Goal: Navigation & Orientation: Find specific page/section

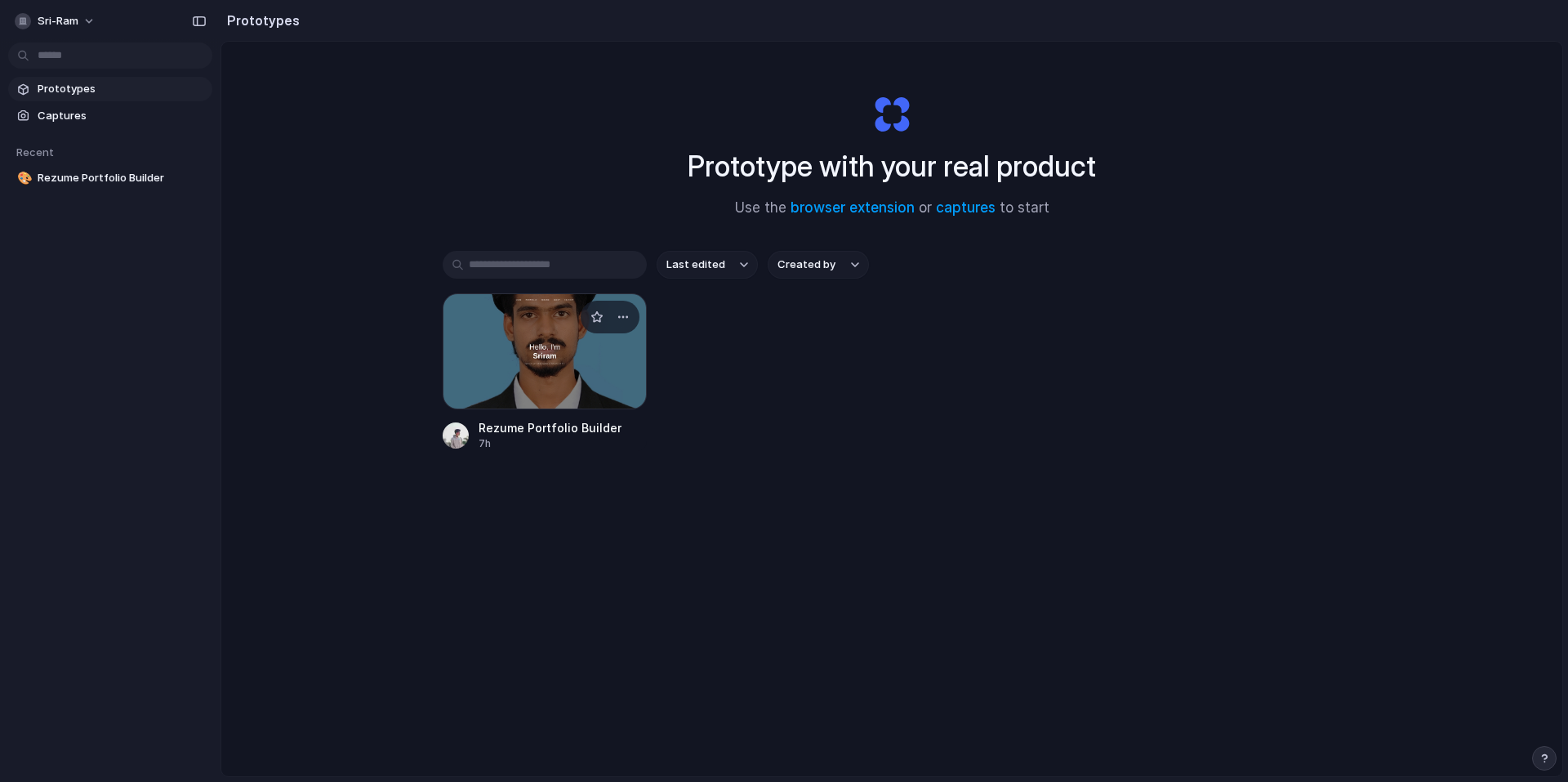
click at [606, 360] on div at bounding box center [544, 351] width 204 height 116
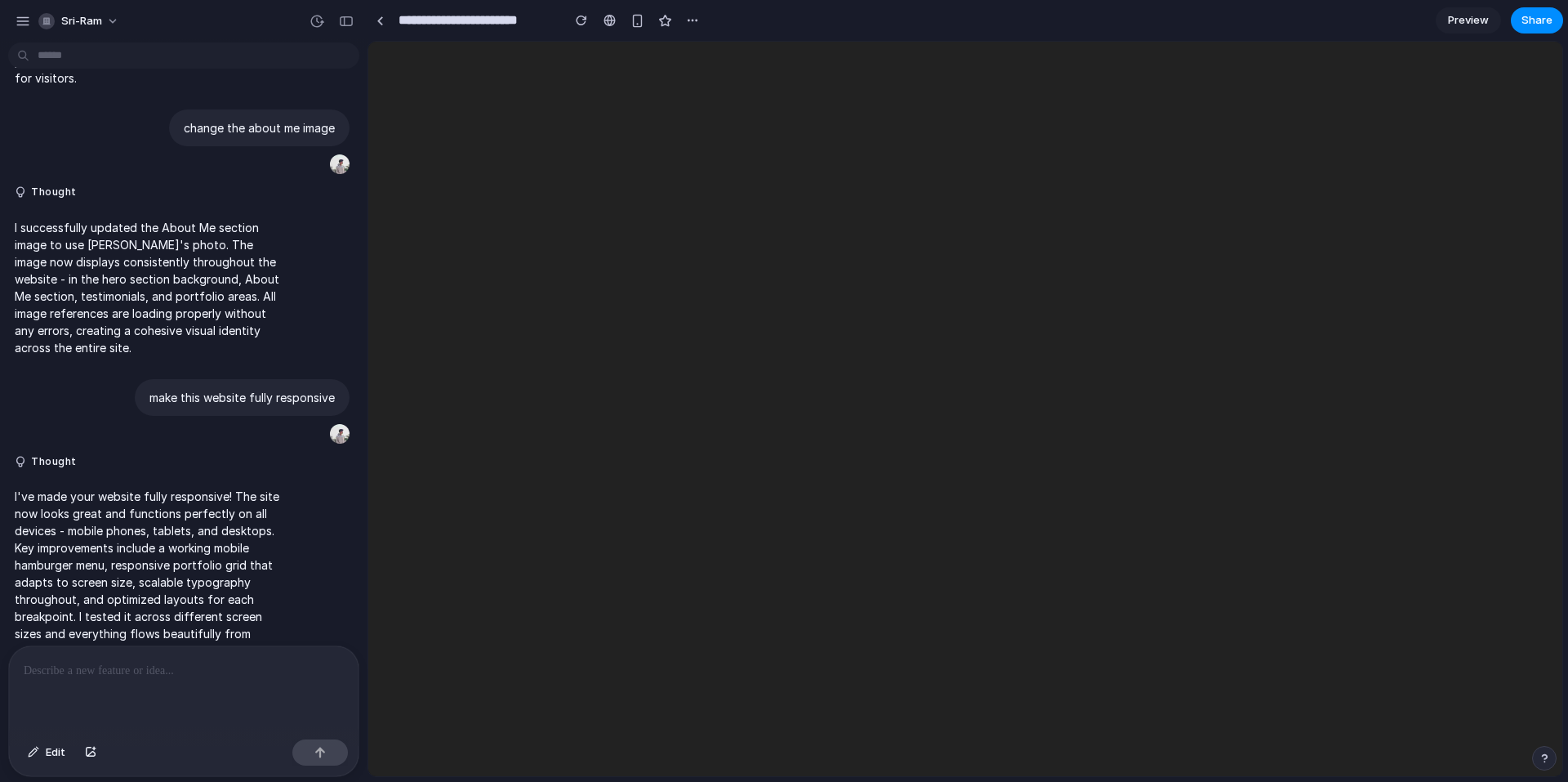
scroll to position [1460, 0]
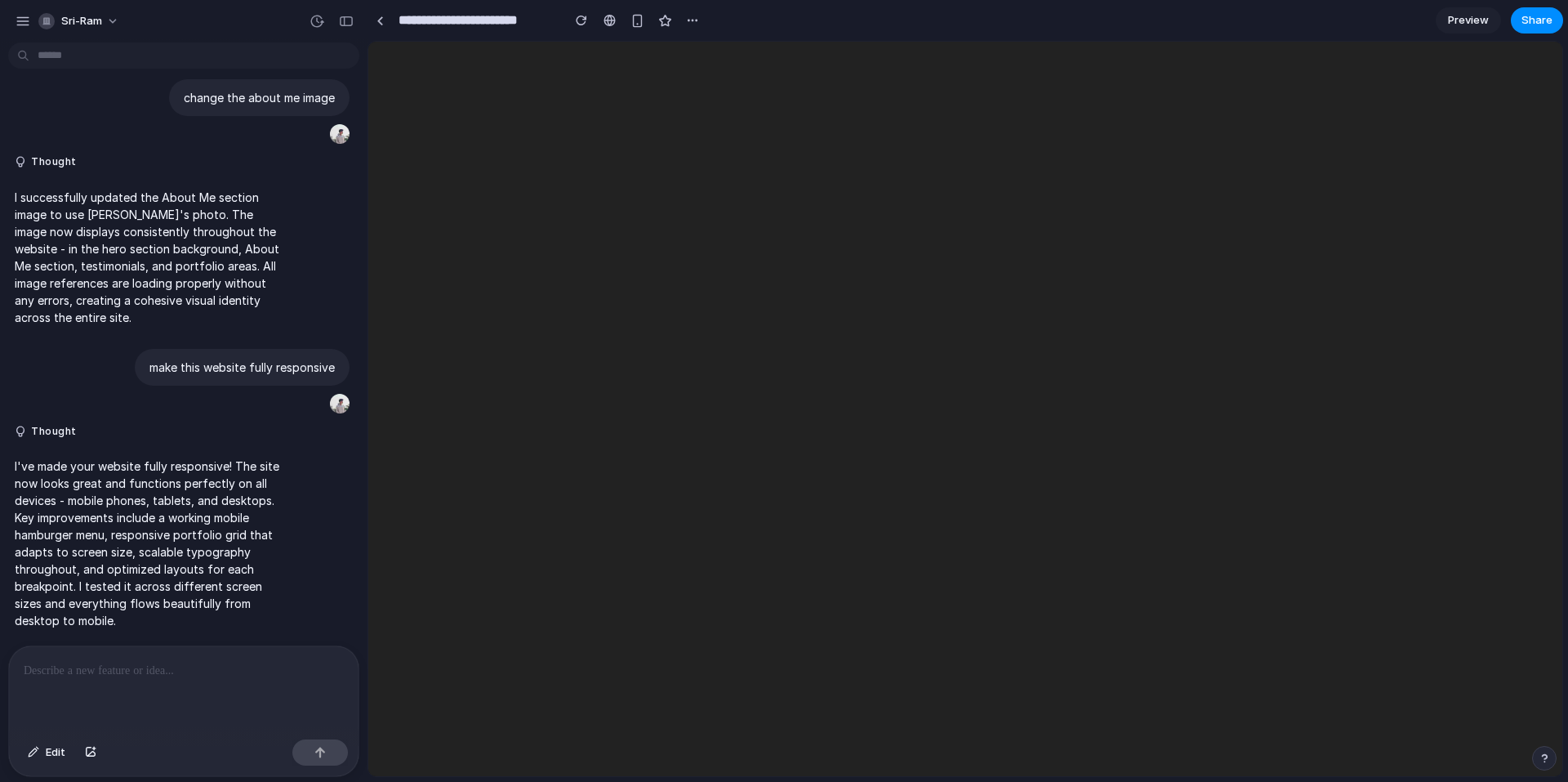
click at [218, 661] on p at bounding box center [183, 671] width 320 height 19
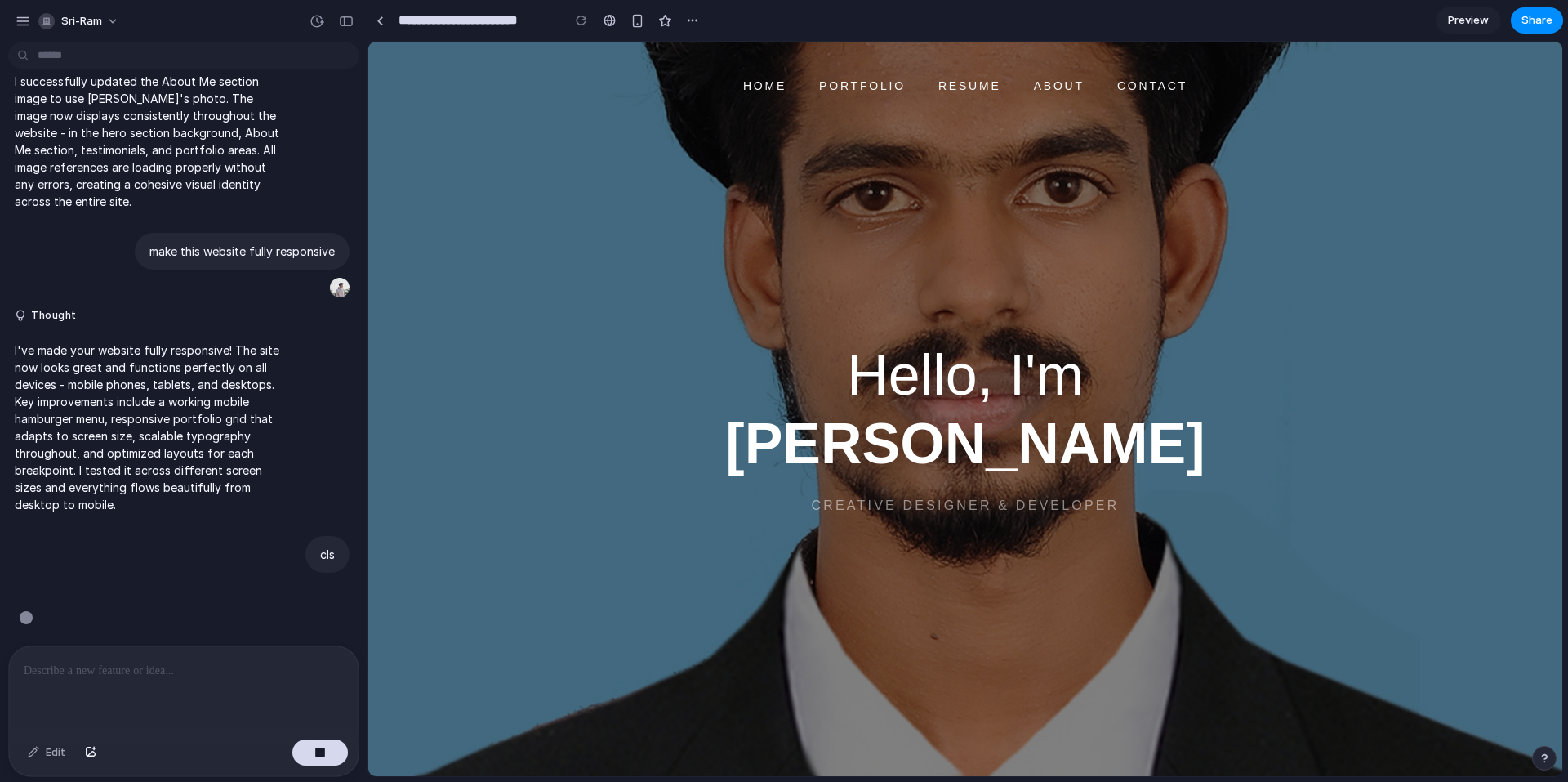
scroll to position [1575, 0]
click at [20, 18] on div "button" at bounding box center [23, 21] width 15 height 15
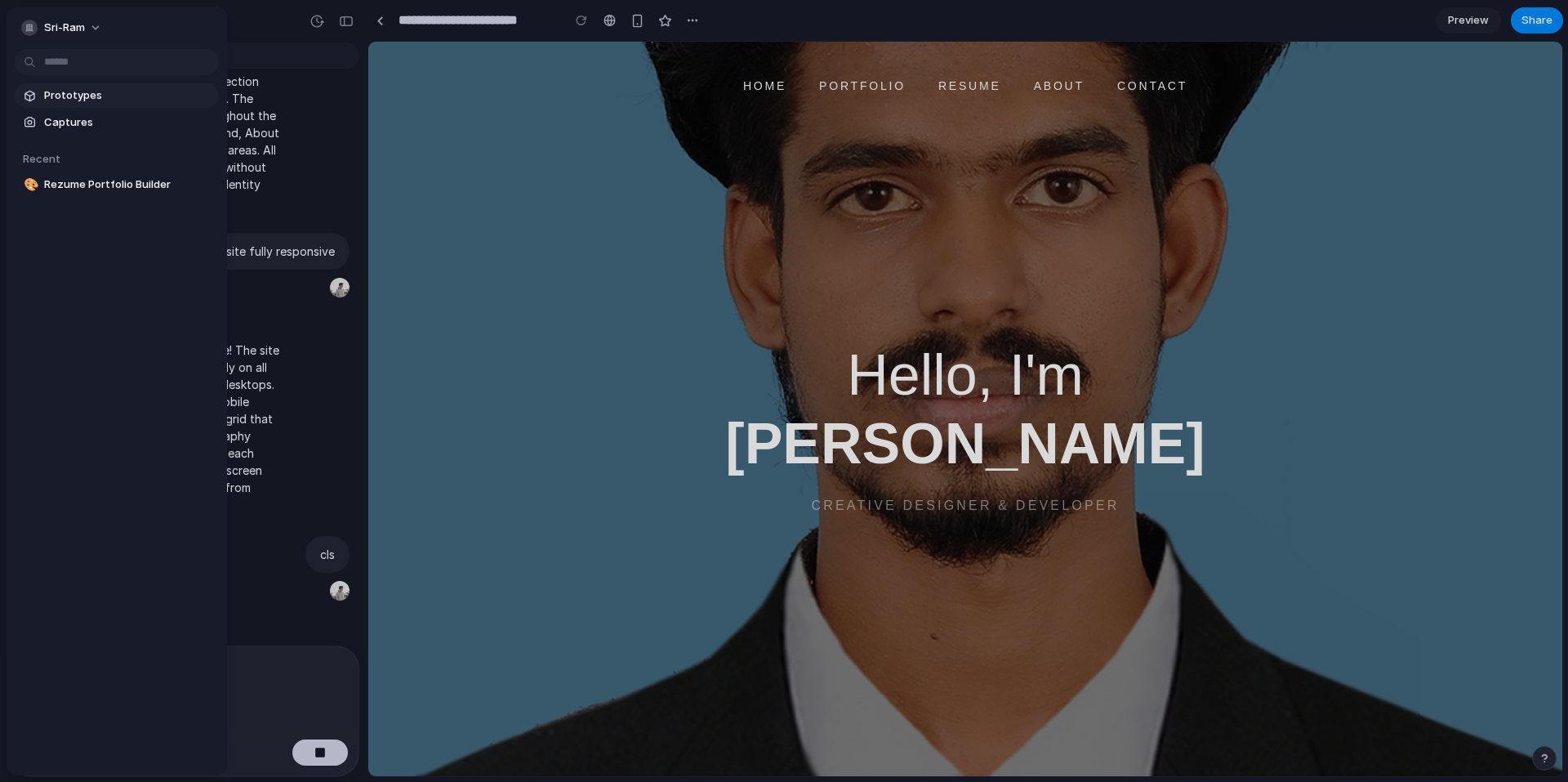
click at [150, 98] on span "Prototypes" at bounding box center [128, 96] width 168 height 17
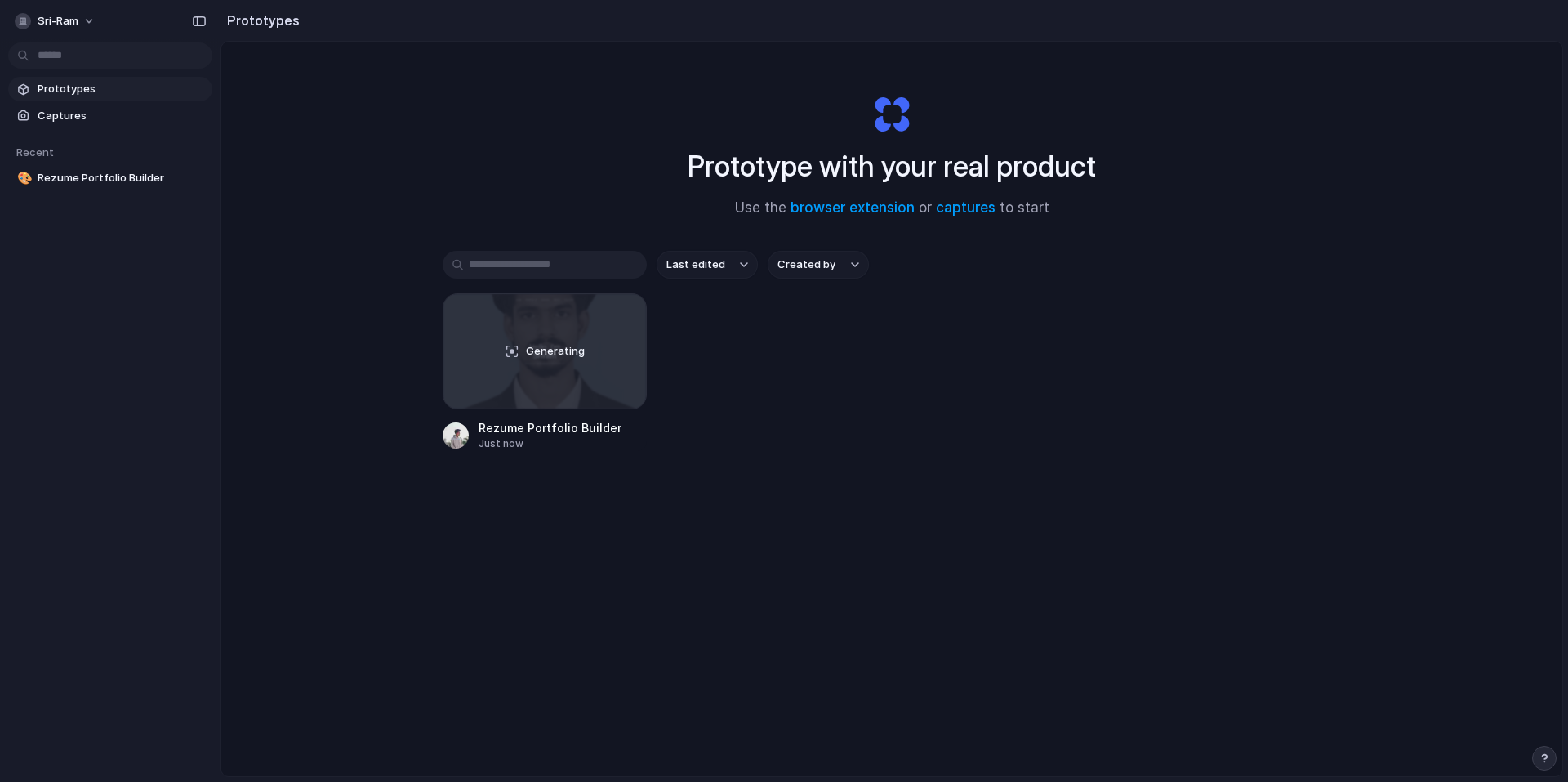
click at [517, 272] on input "text" at bounding box center [544, 265] width 204 height 28
click at [627, 322] on button "button" at bounding box center [623, 317] width 26 height 26
click at [592, 432] on li "Delete" at bounding box center [572, 432] width 116 height 26
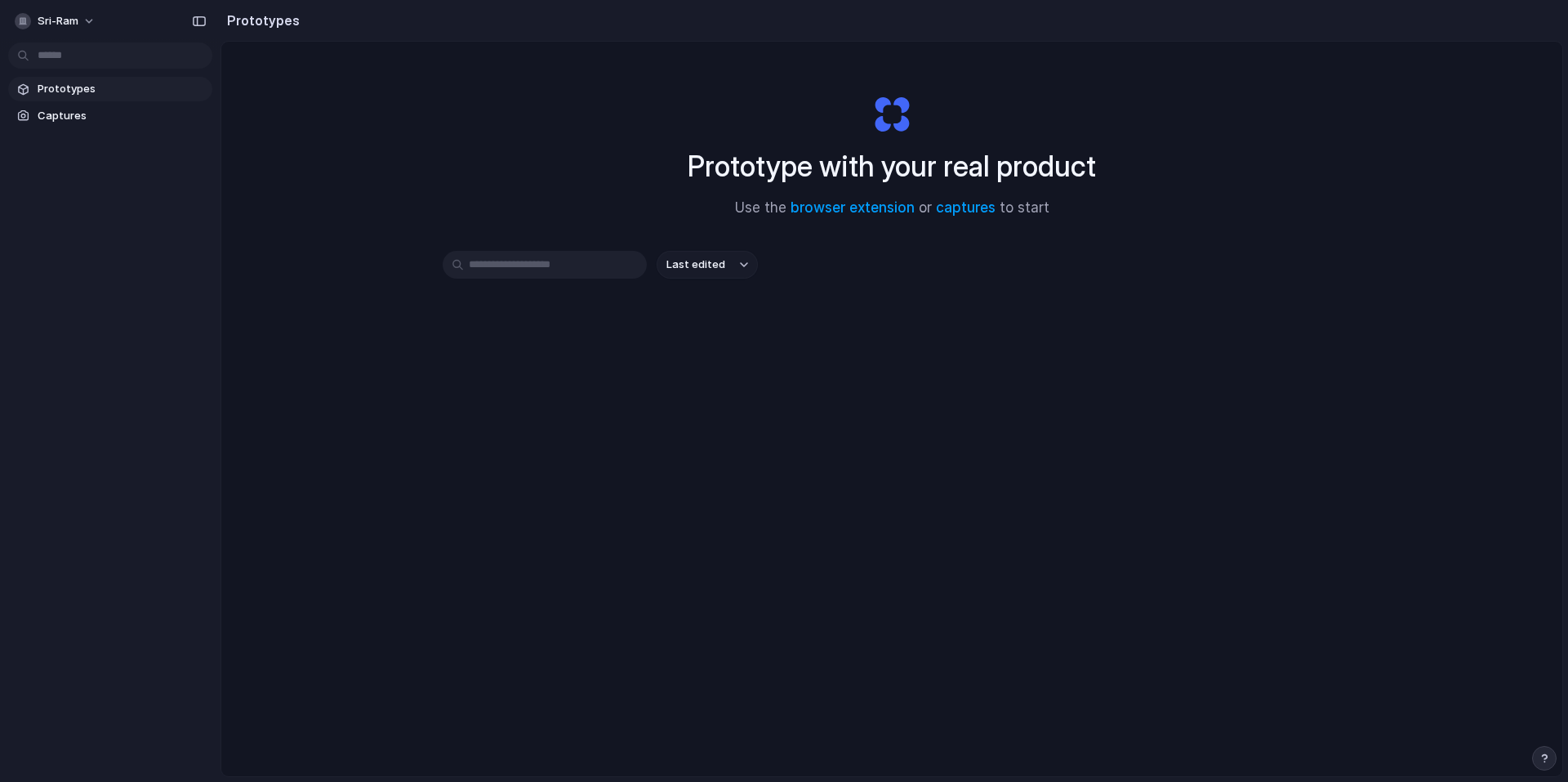
click at [578, 277] on input "text" at bounding box center [544, 265] width 204 height 28
click at [89, 112] on span "Captures" at bounding box center [122, 116] width 168 height 17
